Goal: Task Accomplishment & Management: Manage account settings

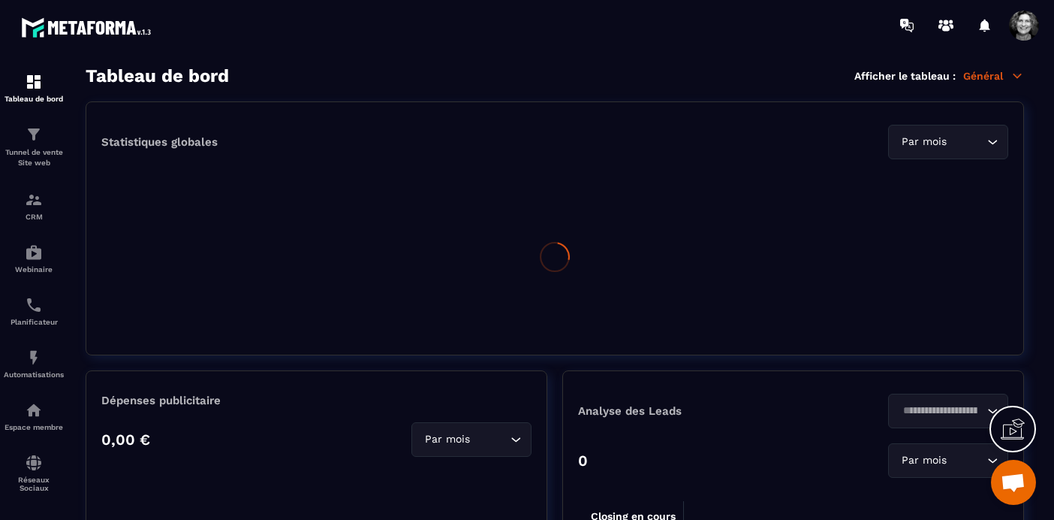
scroll to position [18872, 0]
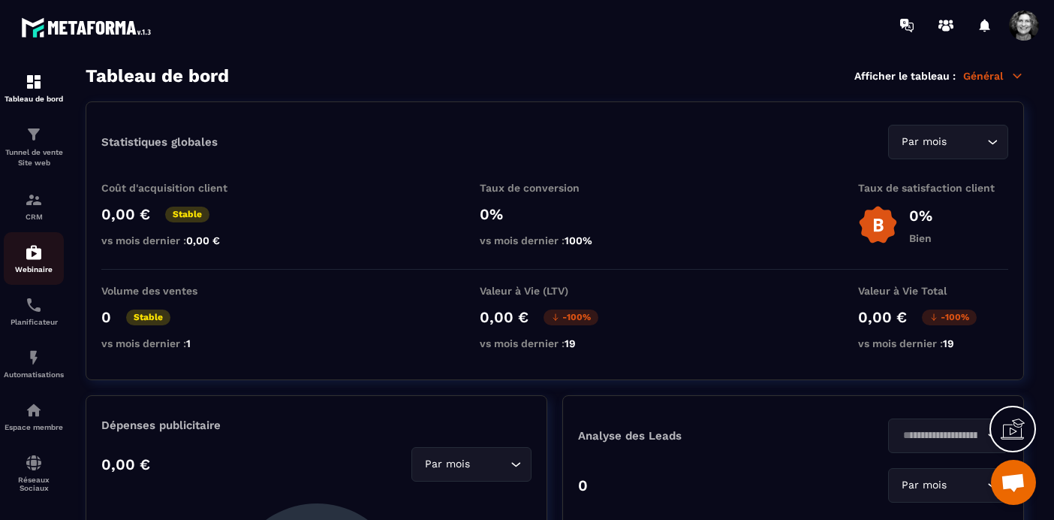
click at [36, 258] on img at bounding box center [34, 252] width 18 height 18
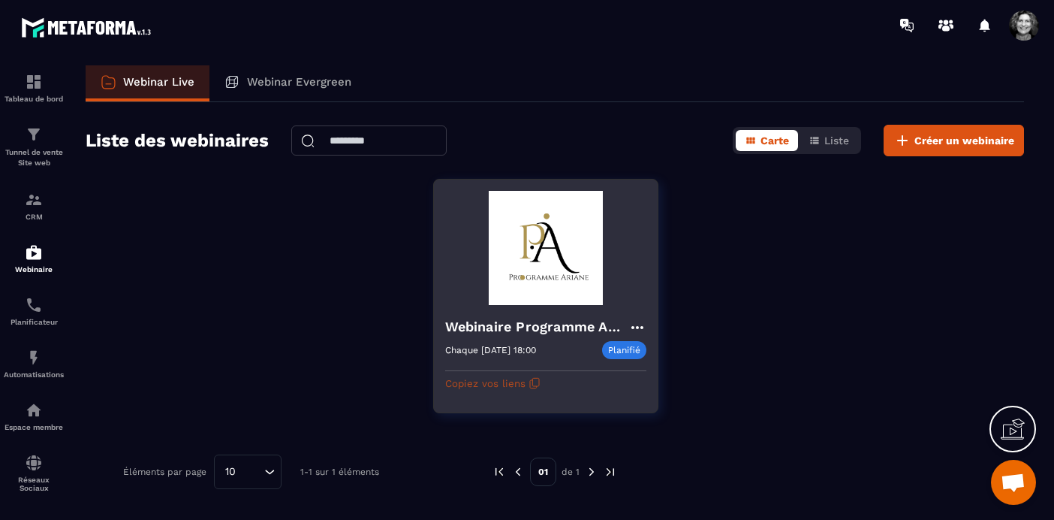
click at [530, 386] on icon "button" at bounding box center [535, 383] width 12 height 12
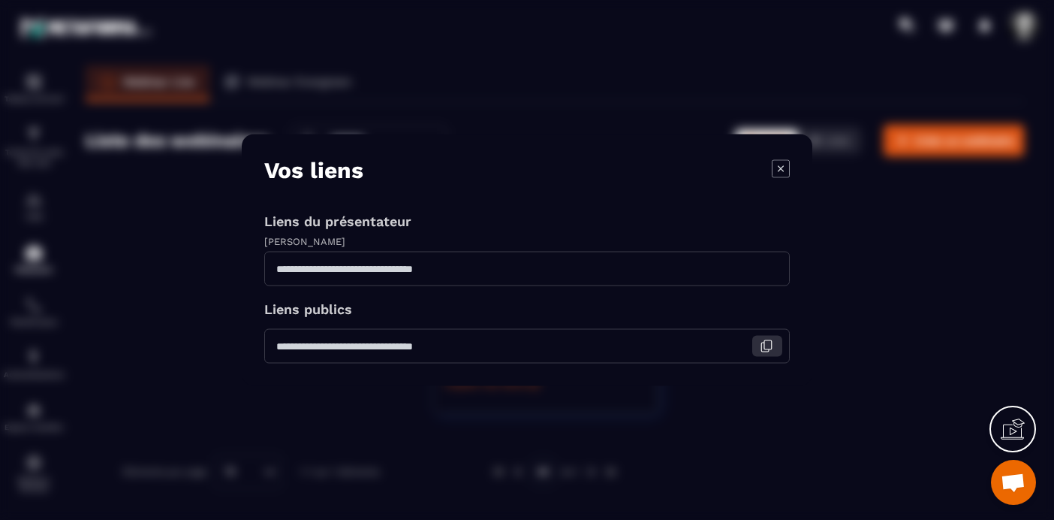
click at [767, 346] on icon "Modal window" at bounding box center [767, 346] width 14 height 14
click at [786, 170] on icon "Modal window" at bounding box center [781, 168] width 18 height 18
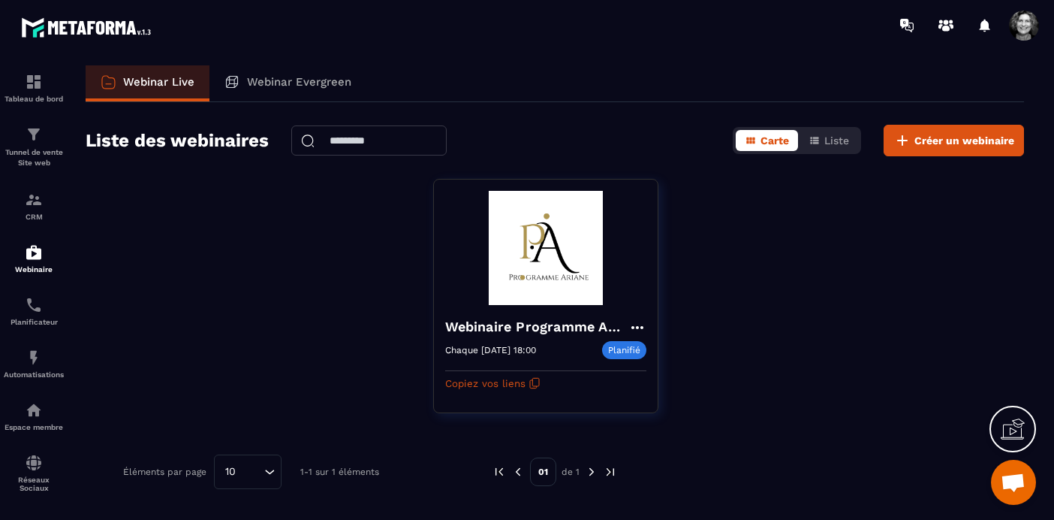
click at [1017, 32] on span at bounding box center [1024, 26] width 30 height 30
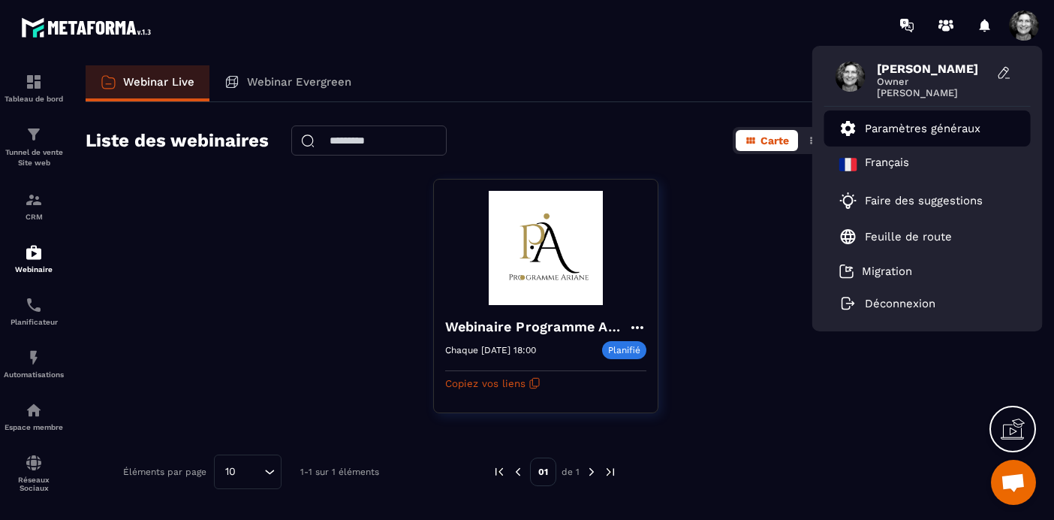
click at [940, 129] on p "Paramètres généraux" at bounding box center [923, 129] width 116 height 14
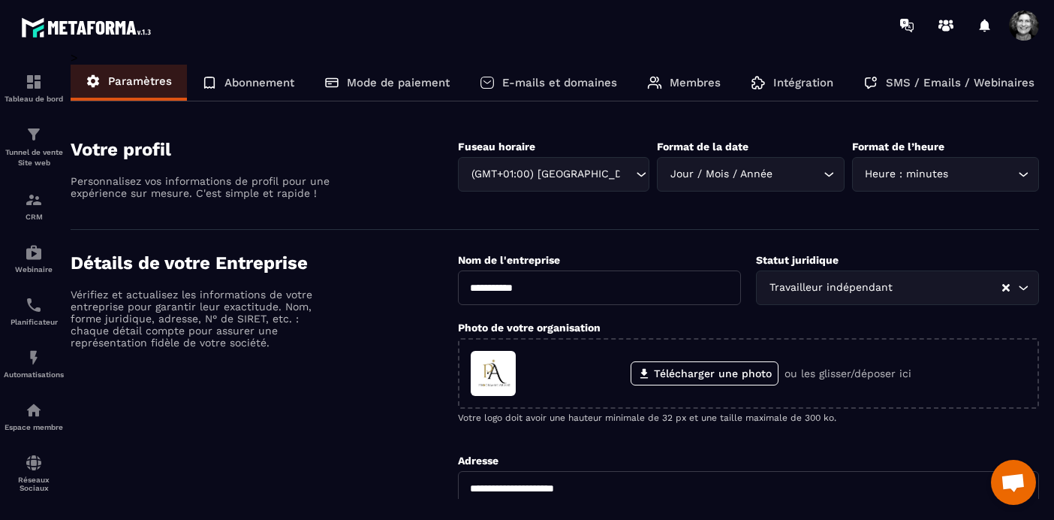
click at [953, 79] on p "SMS / Emails / Webinaires" at bounding box center [960, 83] width 149 height 14
